Goal: Transaction & Acquisition: Book appointment/travel/reservation

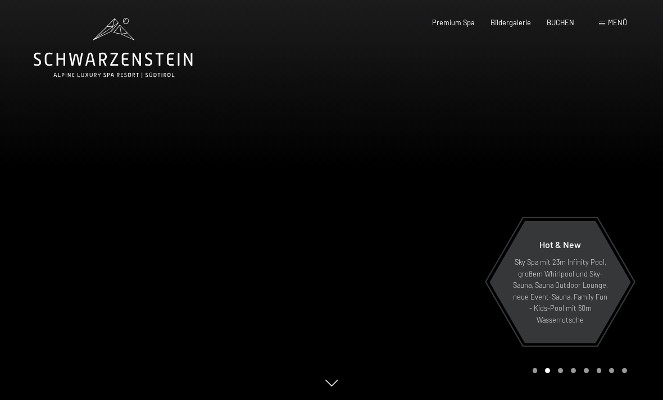
click at [566, 20] on span "BUCHEN" at bounding box center [560, 22] width 28 height 9
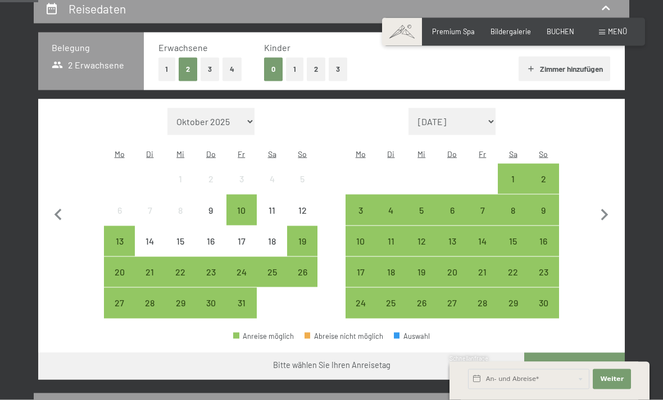
scroll to position [222, 0]
click at [603, 209] on icon "button" at bounding box center [604, 215] width 7 height 12
select select "[DATE]"
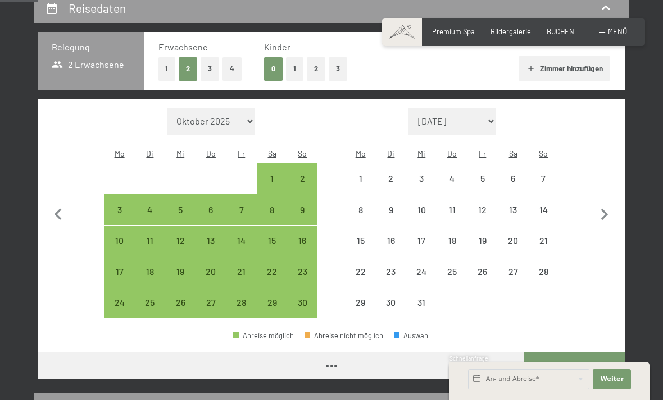
select select "[DATE]"
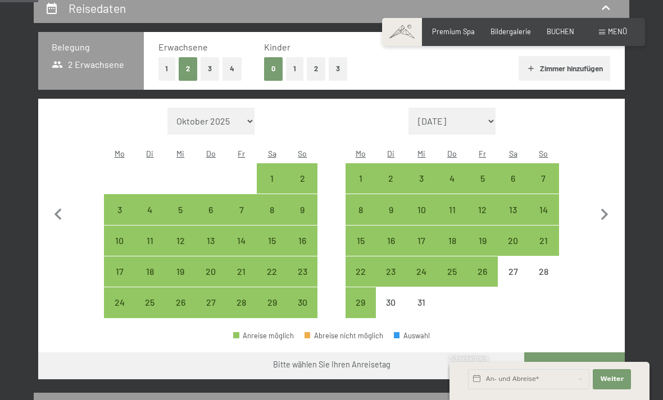
click at [517, 206] on div "13" at bounding box center [513, 220] width 28 height 28
select select "[DATE]"
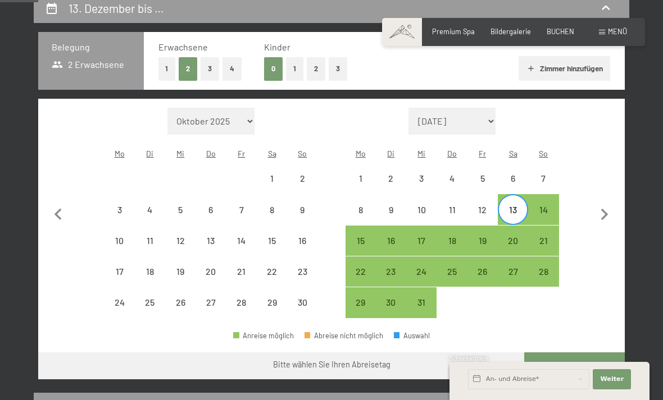
click at [518, 236] on div "20" at bounding box center [513, 250] width 28 height 28
select select "[DATE]"
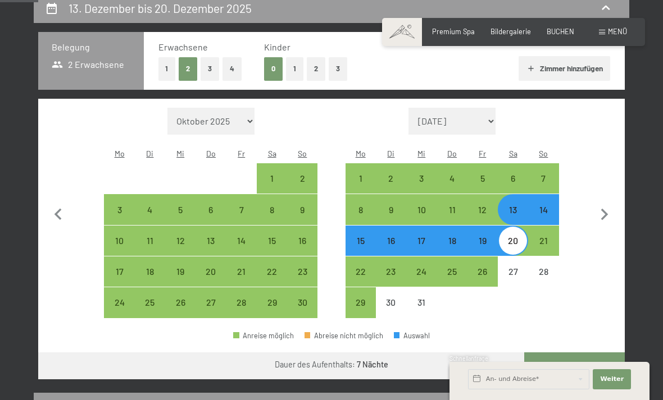
click at [572, 353] on button "Weiter zu „Zimmer“" at bounding box center [574, 366] width 101 height 27
select select "[DATE]"
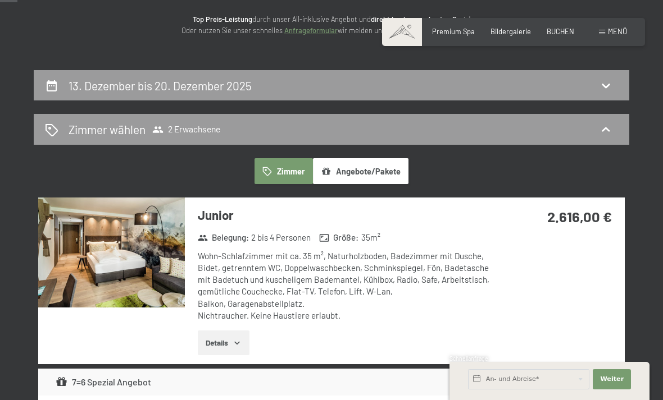
scroll to position [0, 0]
